Goal: Information Seeking & Learning: Learn about a topic

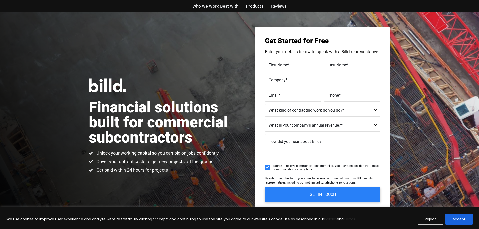
click at [253, 7] on span "Products" at bounding box center [255, 6] width 18 height 7
click at [209, 6] on span "Who We Work Best With" at bounding box center [215, 6] width 46 height 7
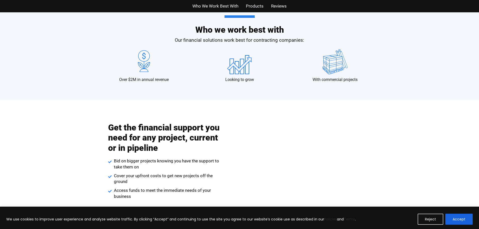
scroll to position [497, 0]
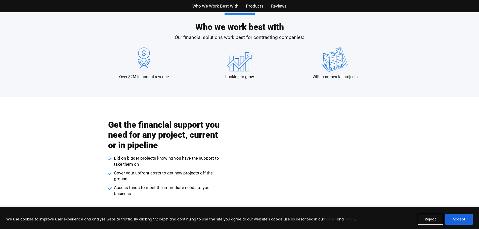
scroll to position [497, 0]
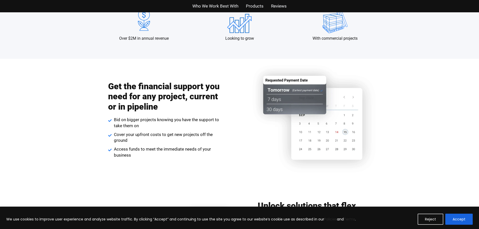
scroll to position [587, 0]
